Goal: Find specific page/section: Find specific page/section

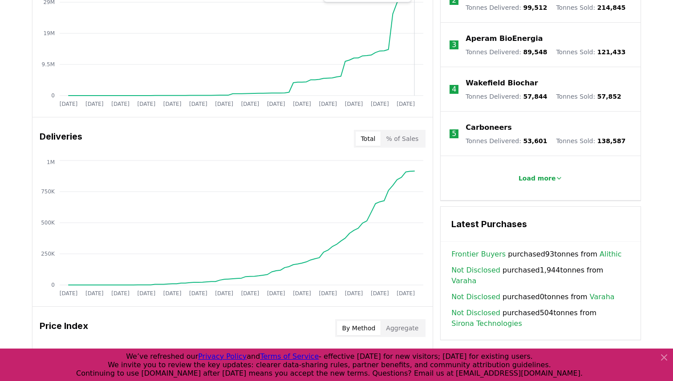
scroll to position [496, 0]
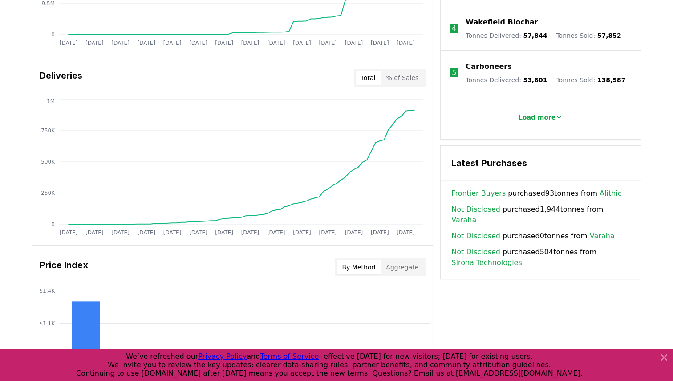
click at [492, 258] on link "Sirona Technologies" at bounding box center [486, 263] width 70 height 11
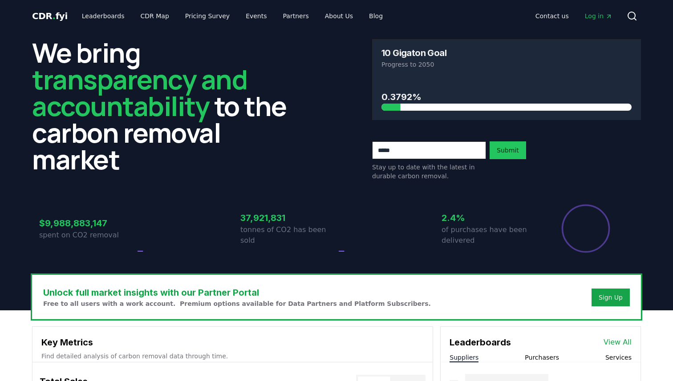
scroll to position [496, 0]
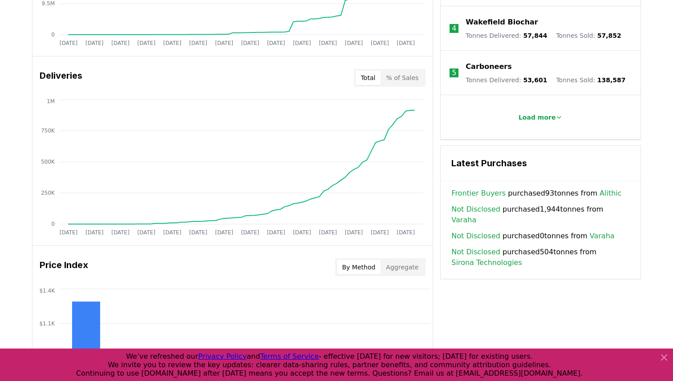
click at [498, 258] on link "Sirona Technologies" at bounding box center [486, 263] width 70 height 11
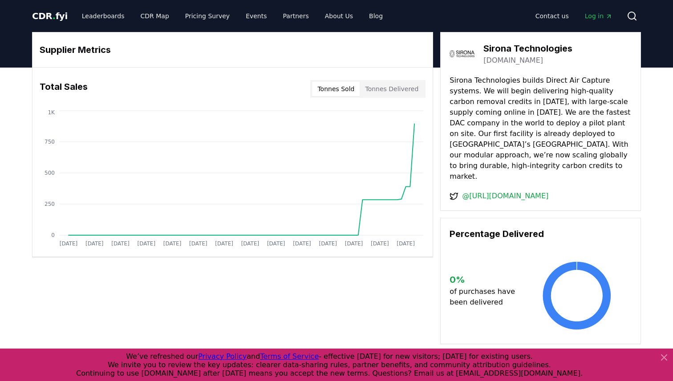
click at [498, 62] on link "sirona.tech" at bounding box center [513, 60] width 60 height 11
